Goal: Navigation & Orientation: Find specific page/section

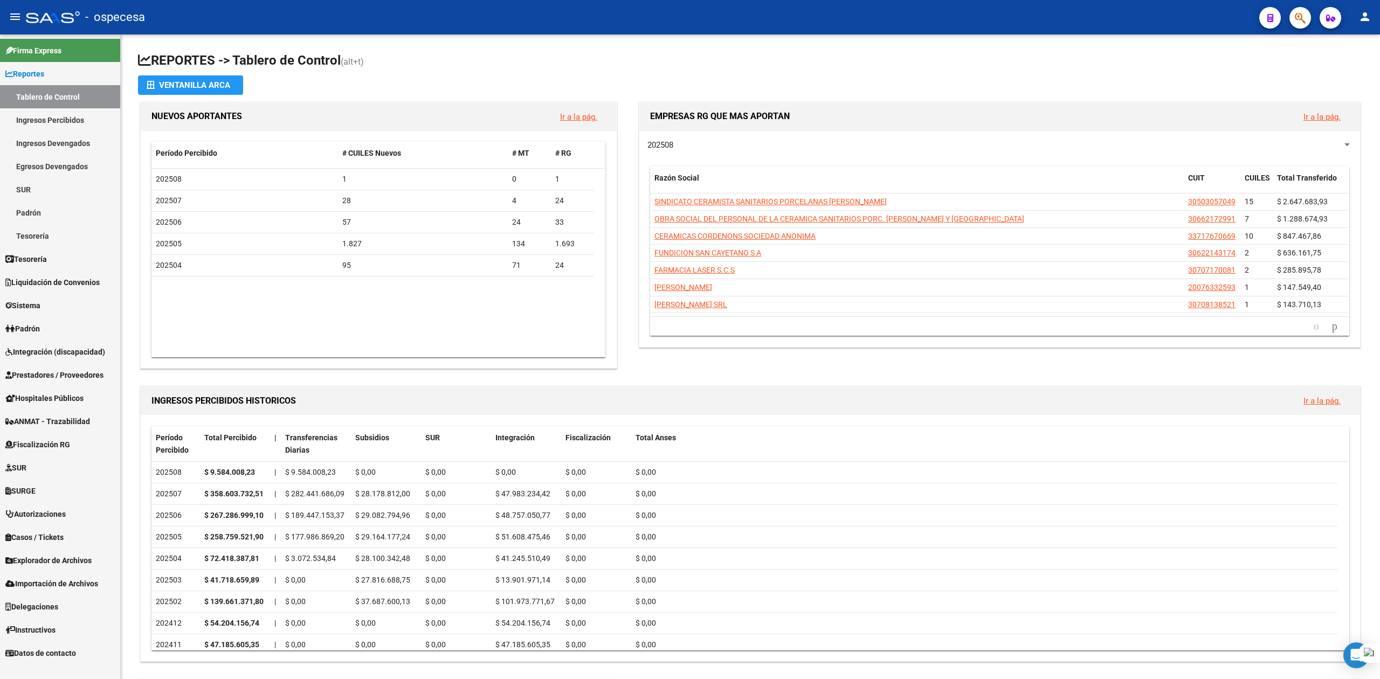
click at [48, 98] on link "Tablero de Control" at bounding box center [60, 96] width 120 height 23
click at [1331, 327] on icon "go to next page" at bounding box center [1335, 326] width 9 height 13
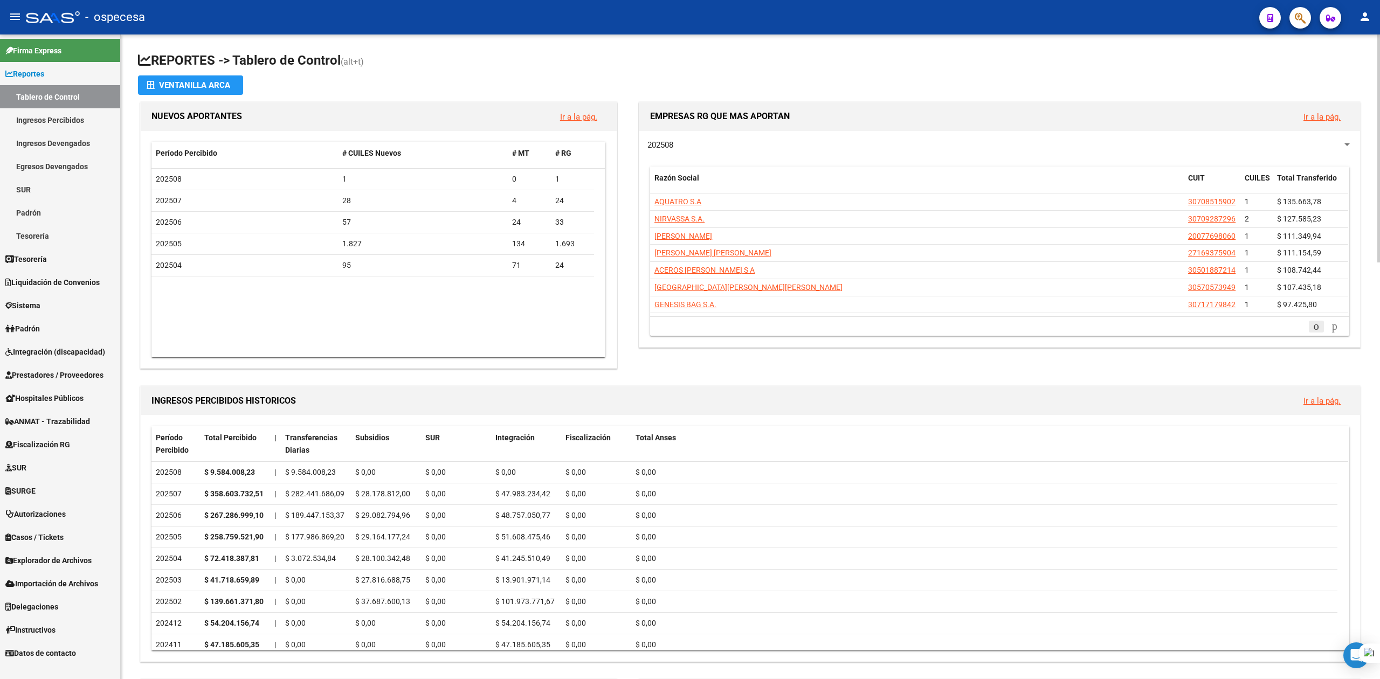
click at [1312, 326] on icon "go to previous page" at bounding box center [1316, 326] width 9 height 13
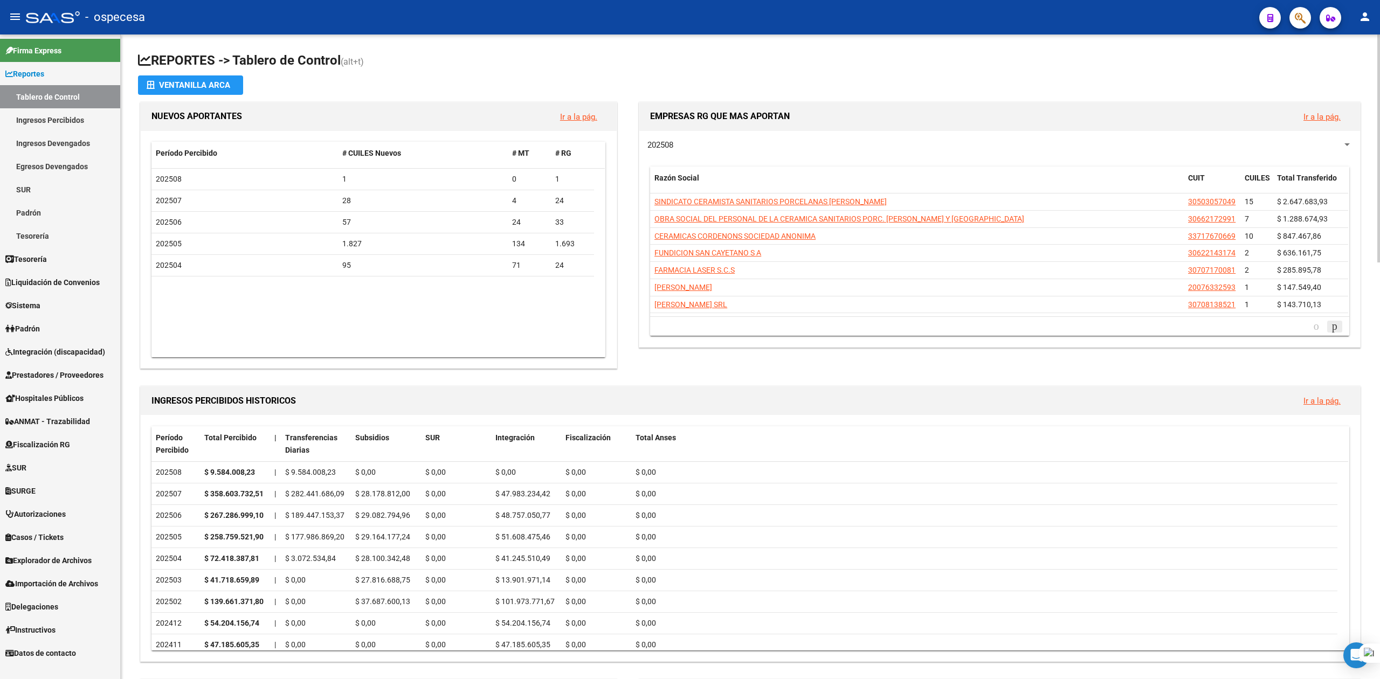
click at [1334, 328] on icon "go to next page" at bounding box center [1335, 326] width 9 height 13
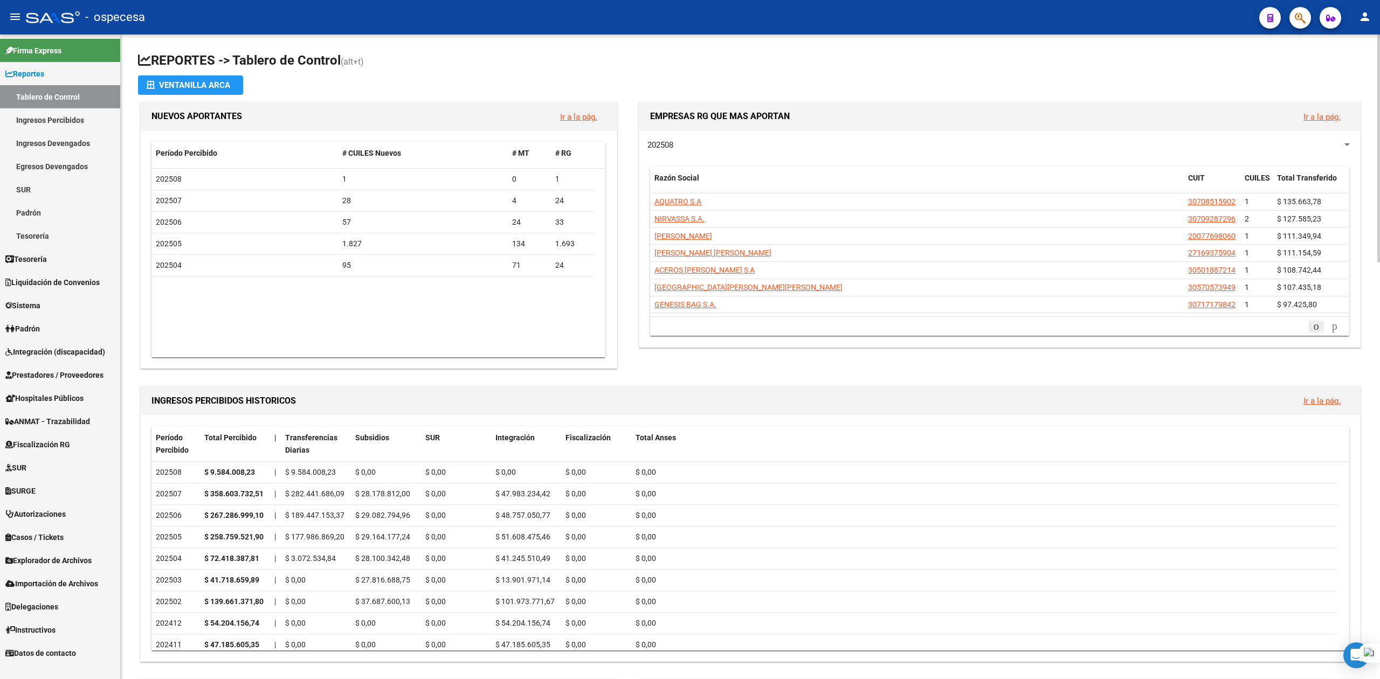
click at [1312, 327] on icon "go to previous page" at bounding box center [1316, 326] width 9 height 13
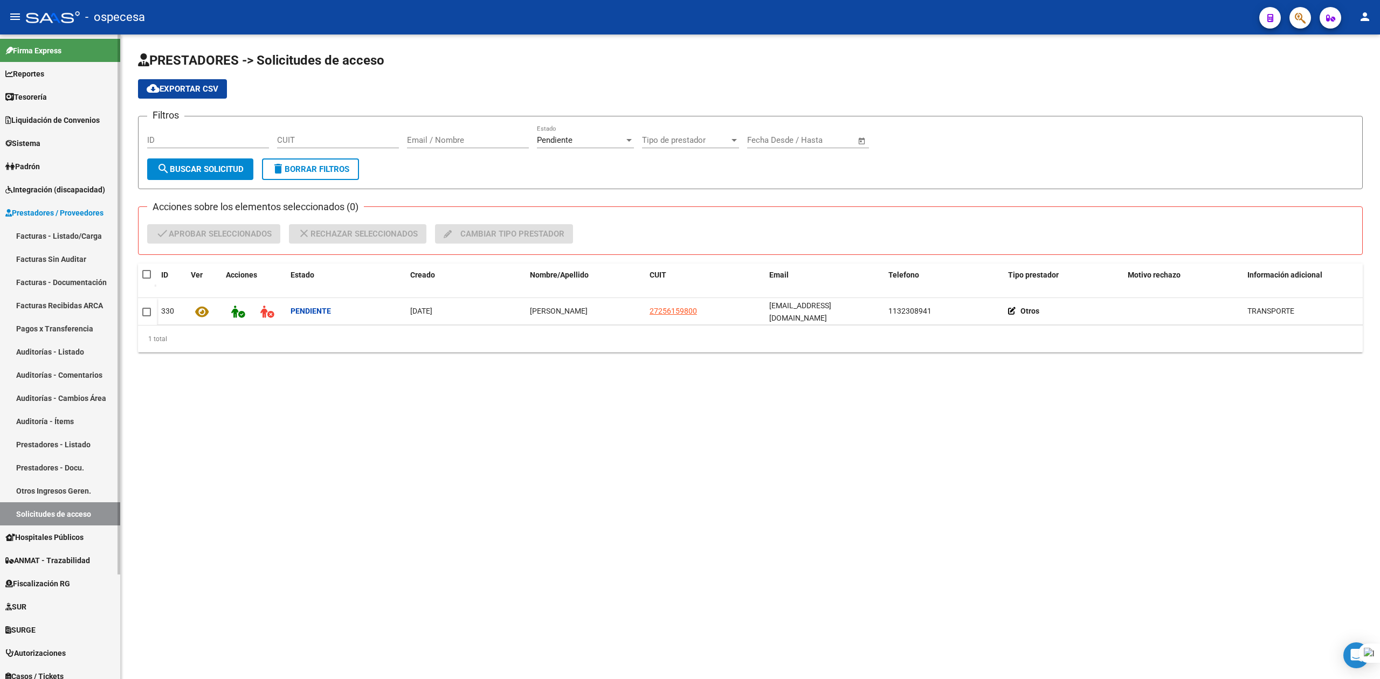
click at [65, 510] on link "Solicitudes de acceso" at bounding box center [60, 513] width 120 height 23
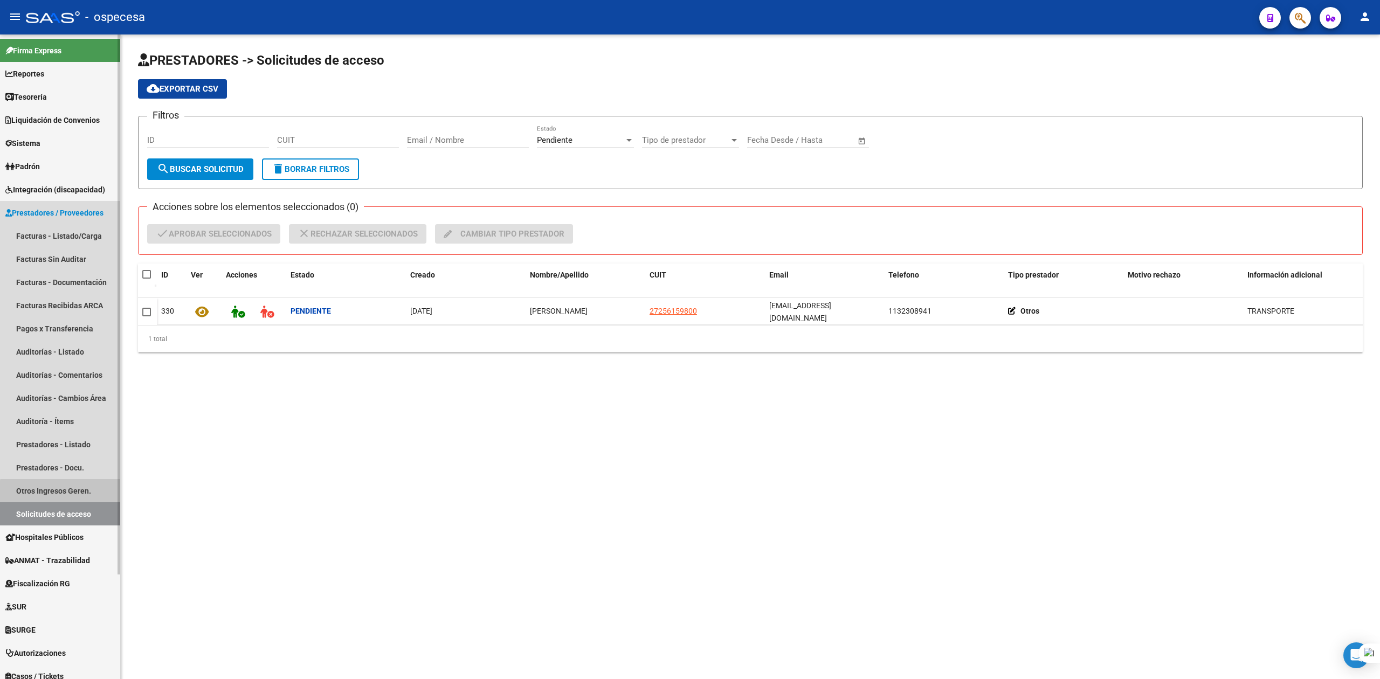
click at [61, 497] on link "Otros Ingresos Geren." at bounding box center [60, 490] width 120 height 23
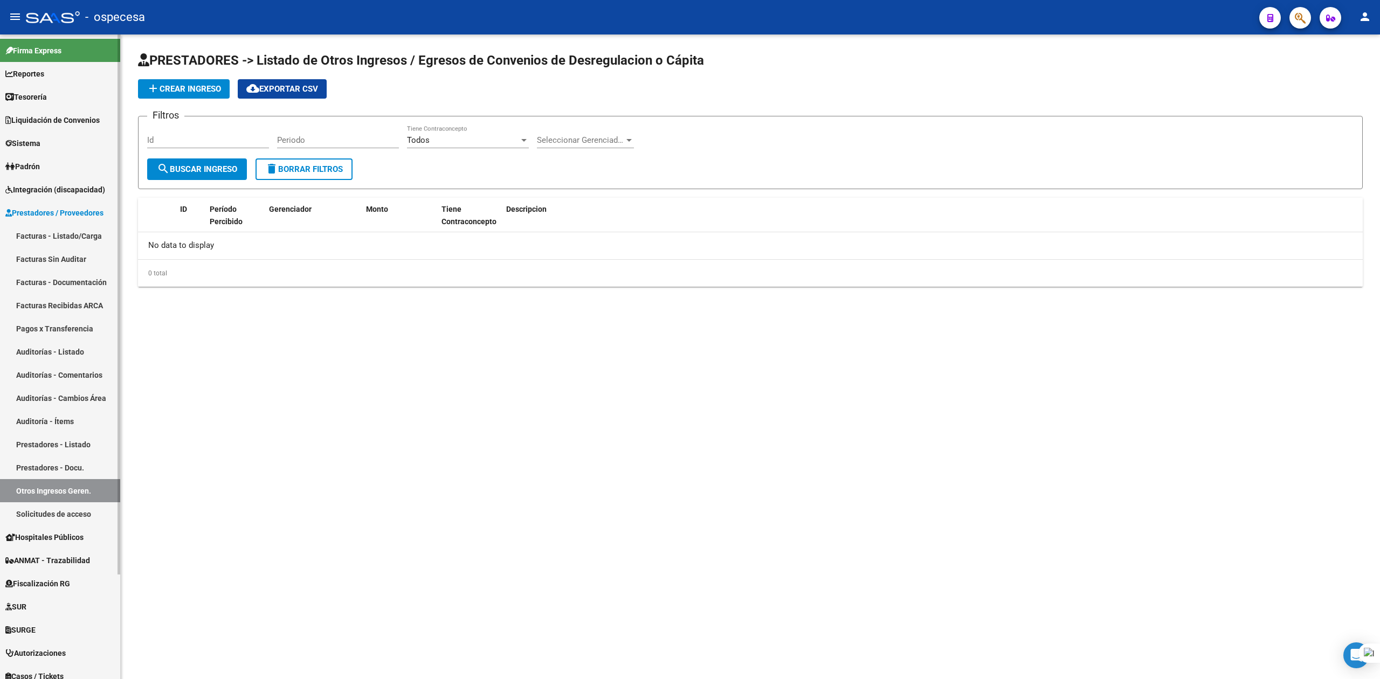
click at [58, 512] on link "Solicitudes de acceso" at bounding box center [60, 513] width 120 height 23
